Goal: Navigation & Orientation: Find specific page/section

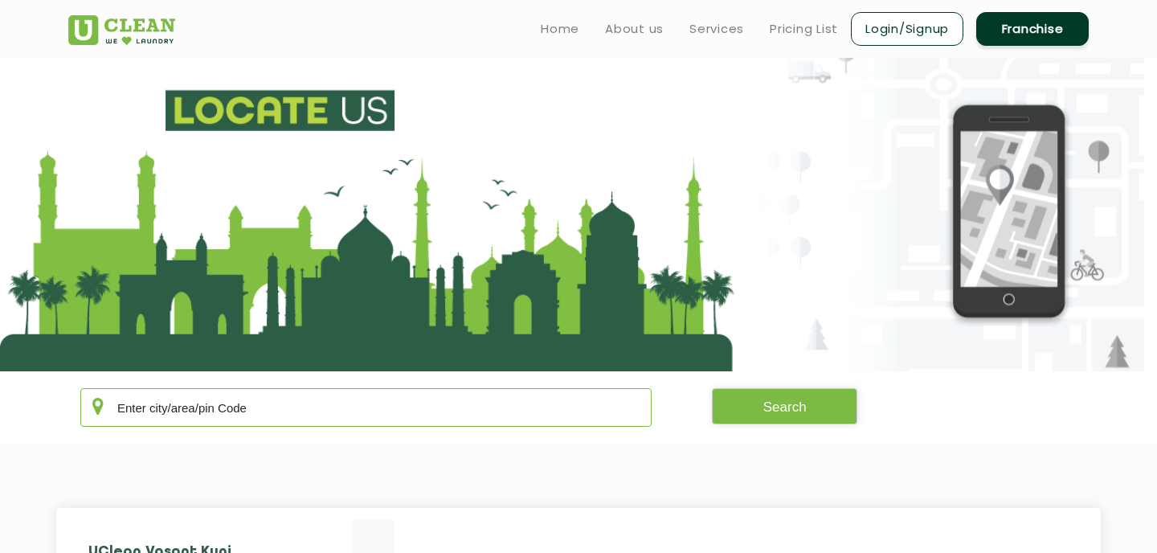
click at [248, 416] on input "text" at bounding box center [365, 407] width 571 height 39
type input "122002"
click at [766, 411] on button "Search" at bounding box center [785, 406] width 146 height 36
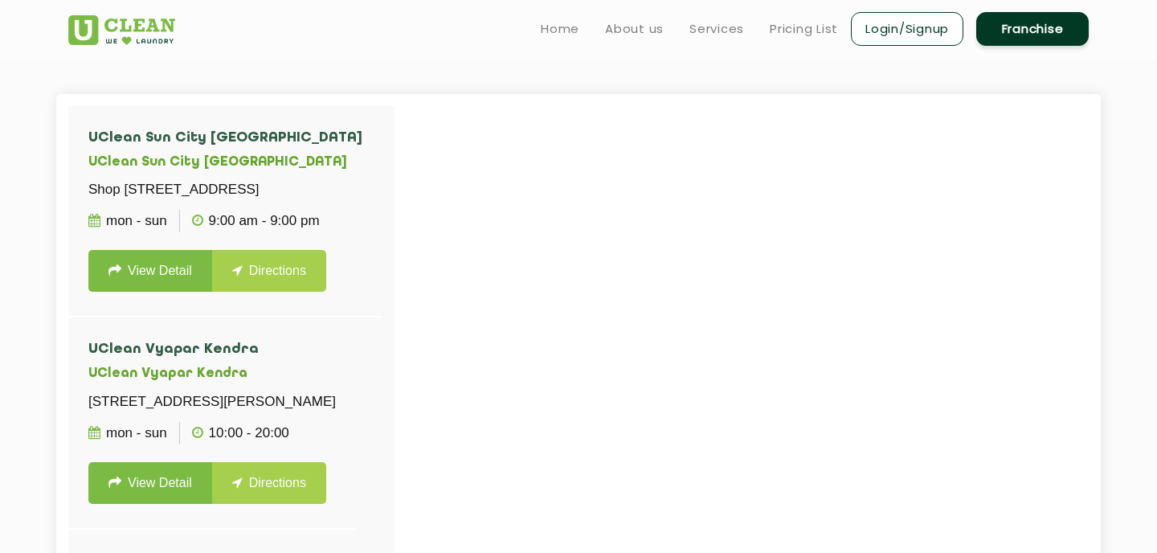
scroll to position [412, 0]
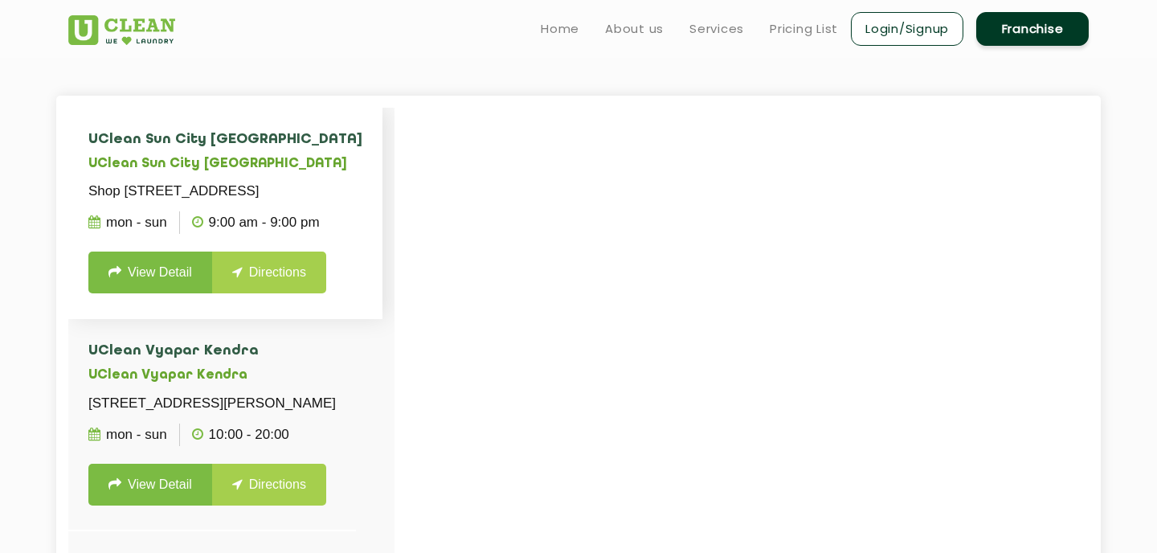
click at [244, 203] on p "Shop [STREET_ADDRESS]" at bounding box center [225, 191] width 274 height 23
drag, startPoint x: 240, startPoint y: 172, endPoint x: 68, endPoint y: 170, distance: 172.0
click at [68, 170] on li "[GEOGRAPHIC_DATA] [GEOGRAPHIC_DATA] [GEOGRAPHIC_DATA][STREET_ADDRESS] Mon - Sun…" at bounding box center [225, 213] width 314 height 211
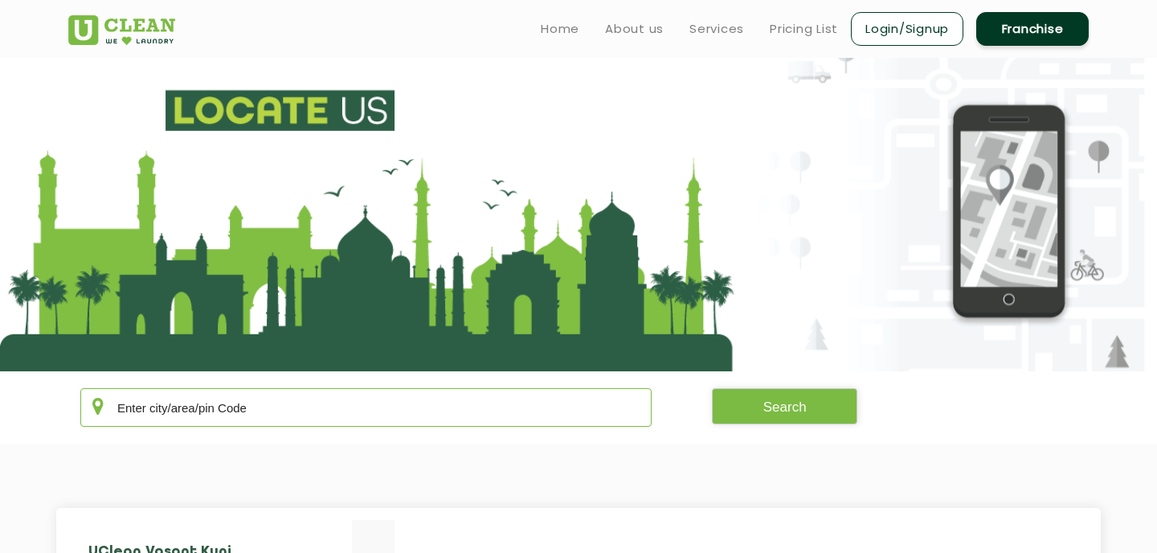
click at [243, 424] on input "text" at bounding box center [365, 407] width 571 height 39
paste input "122008"
type input "122008"
click at [801, 412] on button "Search" at bounding box center [785, 406] width 146 height 36
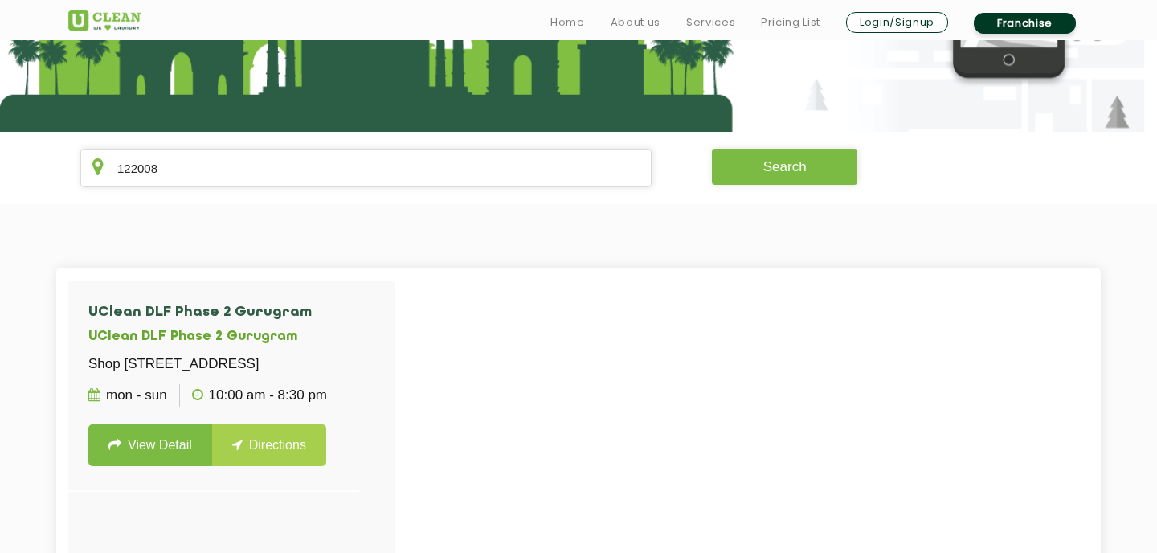
scroll to position [246, 0]
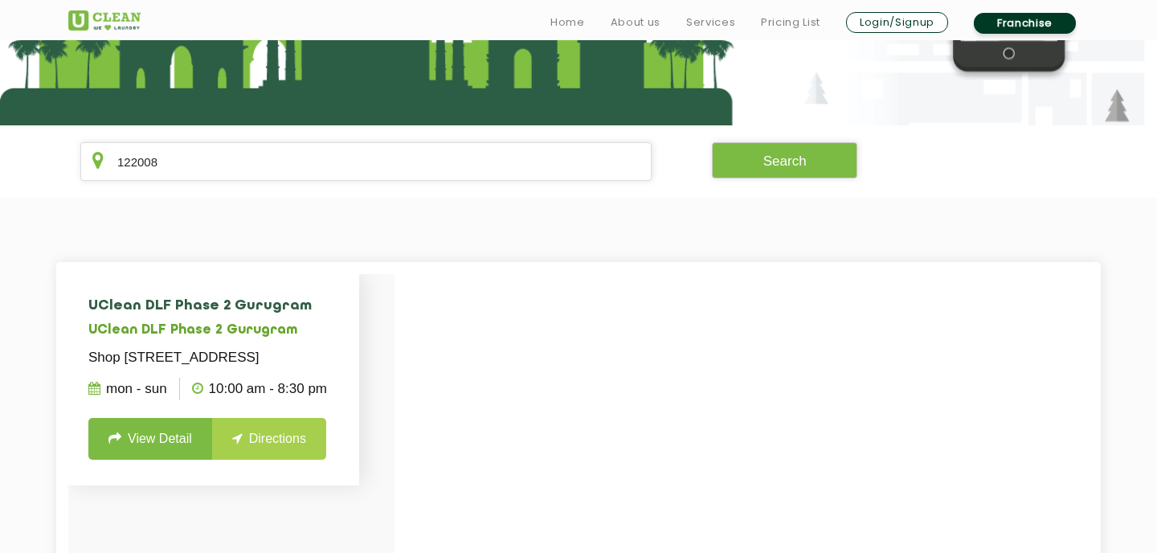
click at [165, 460] on link "View Detail" at bounding box center [150, 439] width 124 height 42
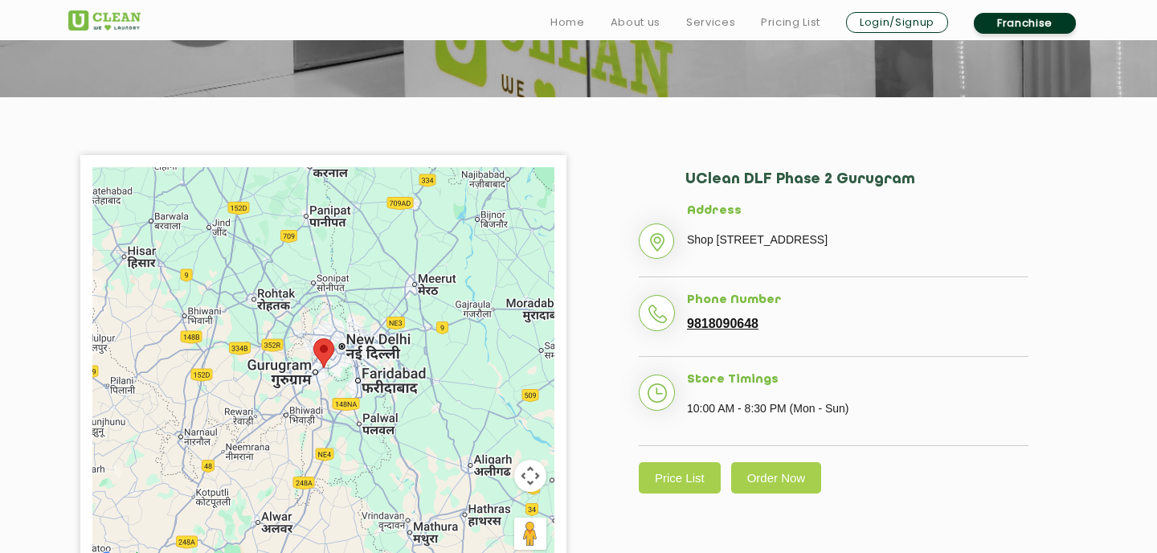
scroll to position [276, 0]
